Goal: Task Accomplishment & Management: Use online tool/utility

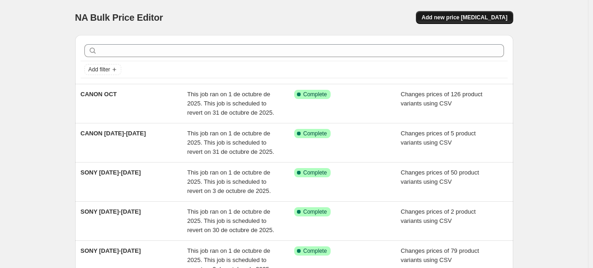
click at [483, 22] on button "Add new price [MEDICAL_DATA]" at bounding box center [464, 17] width 97 height 13
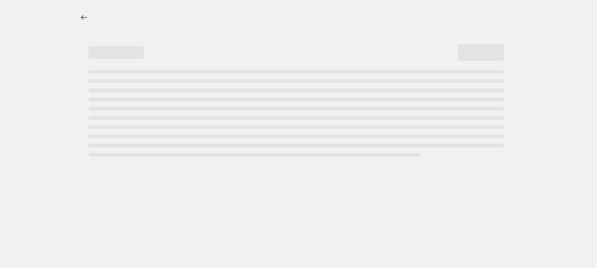
select select "percentage"
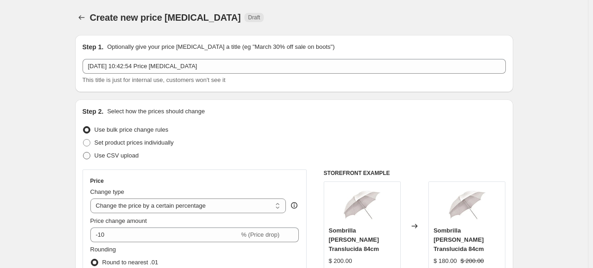
click at [100, 153] on span "Use CSV upload" at bounding box center [116, 155] width 44 height 7
click at [83, 153] on input "Use CSV upload" at bounding box center [83, 152] width 0 height 0
radio input "true"
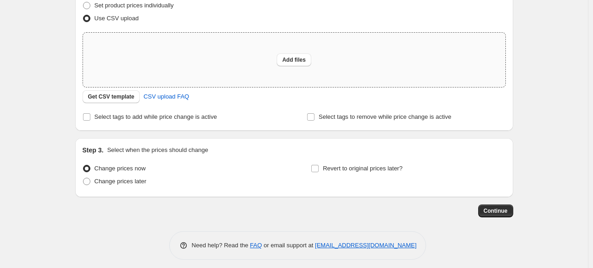
scroll to position [138, 0]
click at [92, 98] on span "Get CSV template" at bounding box center [111, 95] width 47 height 7
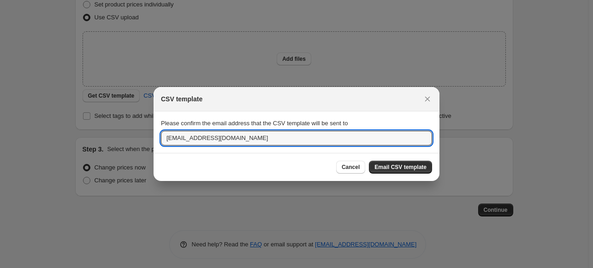
drag, startPoint x: 180, startPoint y: 140, endPoint x: 133, endPoint y: 140, distance: 47.5
click at [133, 268] on div "CSV template Please confirm the email address that the CSV template will be sen…" at bounding box center [296, 273] width 593 height 0
type input "mfernanda@profoto.com.mx"
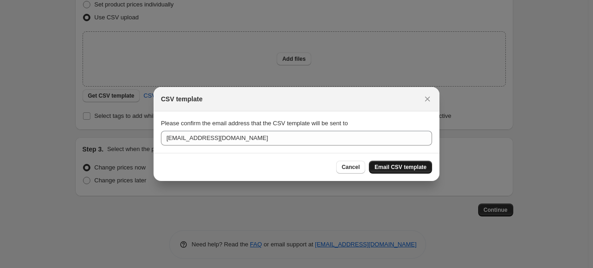
click at [387, 171] on button "Email CSV template" at bounding box center [400, 167] width 63 height 13
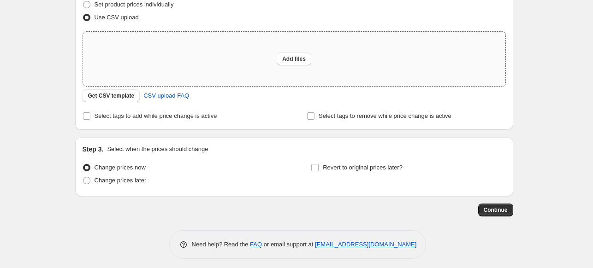
click at [221, 64] on div "Add files" at bounding box center [294, 59] width 422 height 54
type input "C:\fakepath\1-12 oct DJI - csv_template_user_18617.csv"
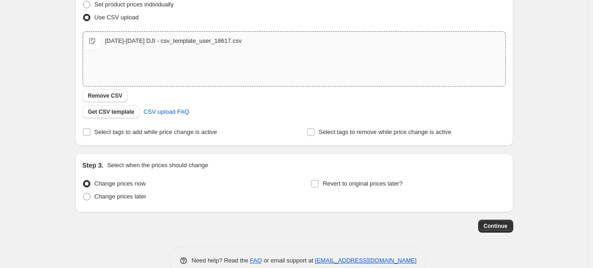
scroll to position [0, 0]
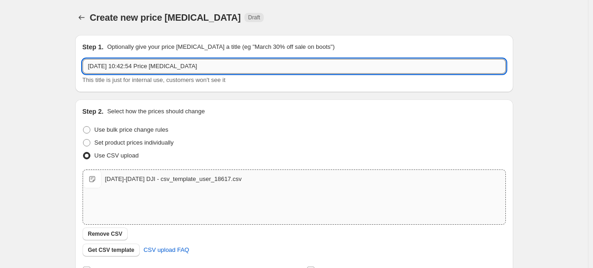
click at [218, 66] on input "1 oct 2025, 10:42:54 Price change job" at bounding box center [294, 66] width 423 height 15
type input "DJI 1-12 OCT"
click at [57, 101] on div "Create new price change job. This page is ready Create new price change job Dra…" at bounding box center [294, 213] width 588 height 427
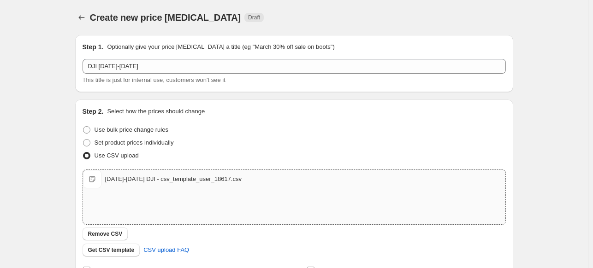
scroll to position [159, 0]
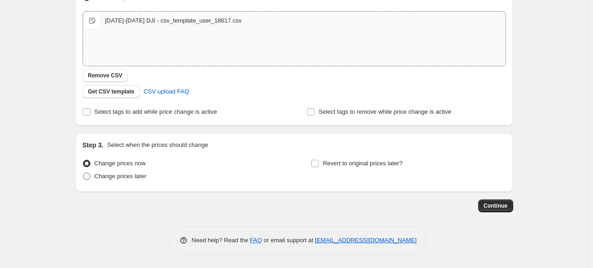
click at [131, 178] on span "Change prices later" at bounding box center [120, 176] width 52 height 7
click at [83, 173] on input "Change prices later" at bounding box center [83, 173] width 0 height 0
radio input "true"
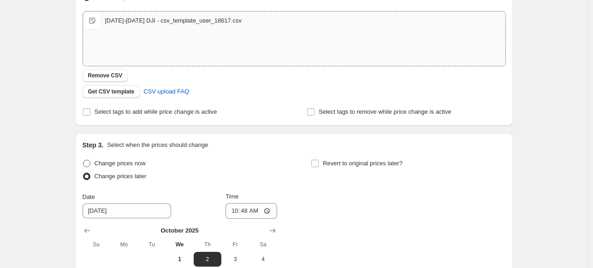
click at [139, 167] on span "Change prices now" at bounding box center [119, 163] width 51 height 7
click at [83, 160] on input "Change prices now" at bounding box center [83, 160] width 0 height 0
radio input "true"
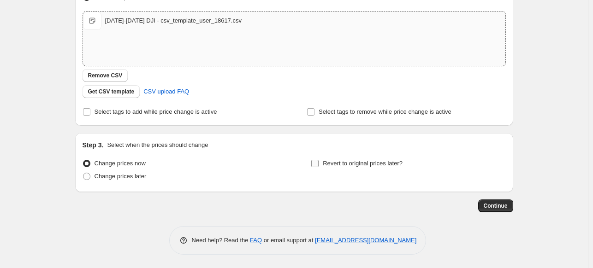
click at [332, 168] on label "Revert to original prices later?" at bounding box center [357, 163] width 92 height 13
click at [319, 167] on input "Revert to original prices later?" at bounding box center [314, 163] width 7 height 7
checkbox input "true"
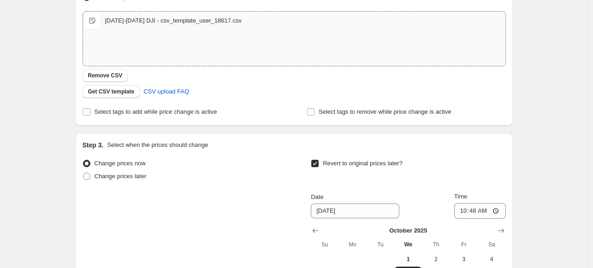
scroll to position [316, 0]
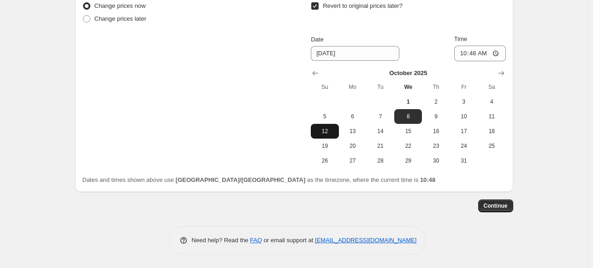
click at [334, 133] on span "12" at bounding box center [324, 131] width 20 height 7
type input "10/12/2025"
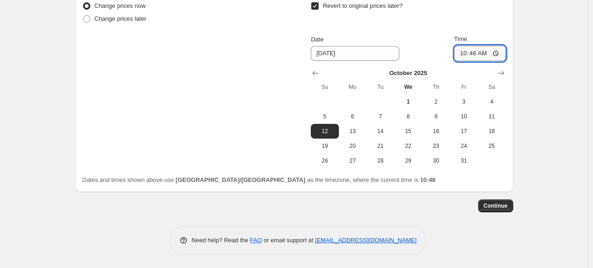
click at [461, 53] on input "10:48" at bounding box center [480, 54] width 52 height 16
type input "23:59"
click at [495, 204] on span "Continue" at bounding box center [496, 205] width 24 height 7
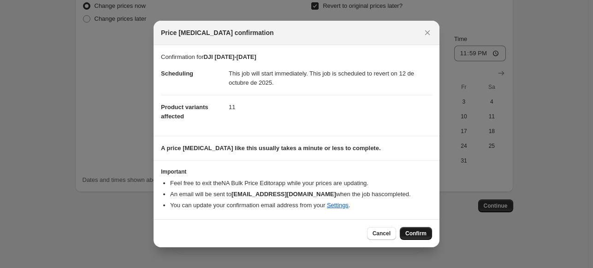
click at [409, 232] on span "Confirm" at bounding box center [415, 233] width 21 height 7
